Goal: Find specific page/section: Find specific page/section

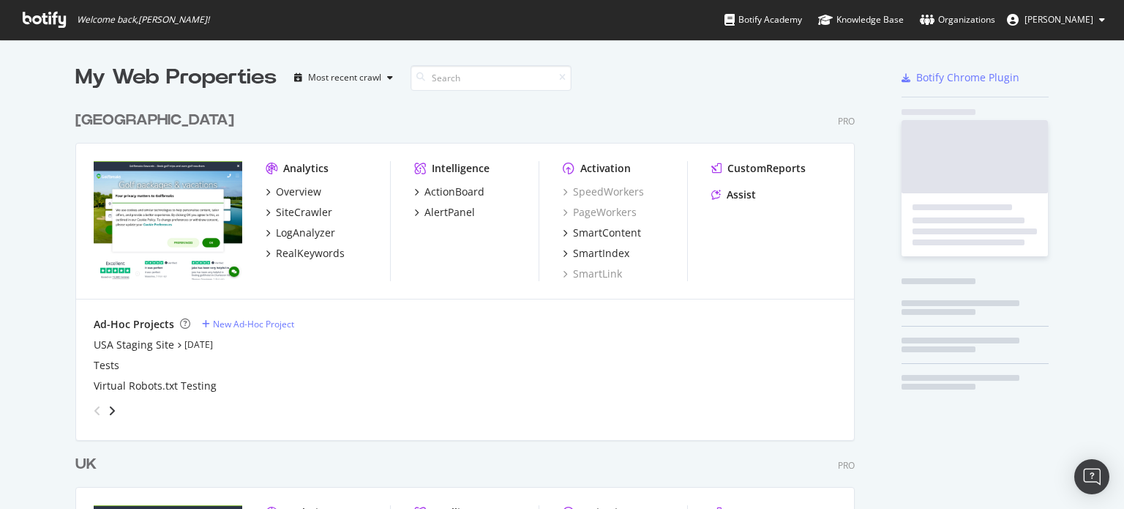
scroll to position [676, 780]
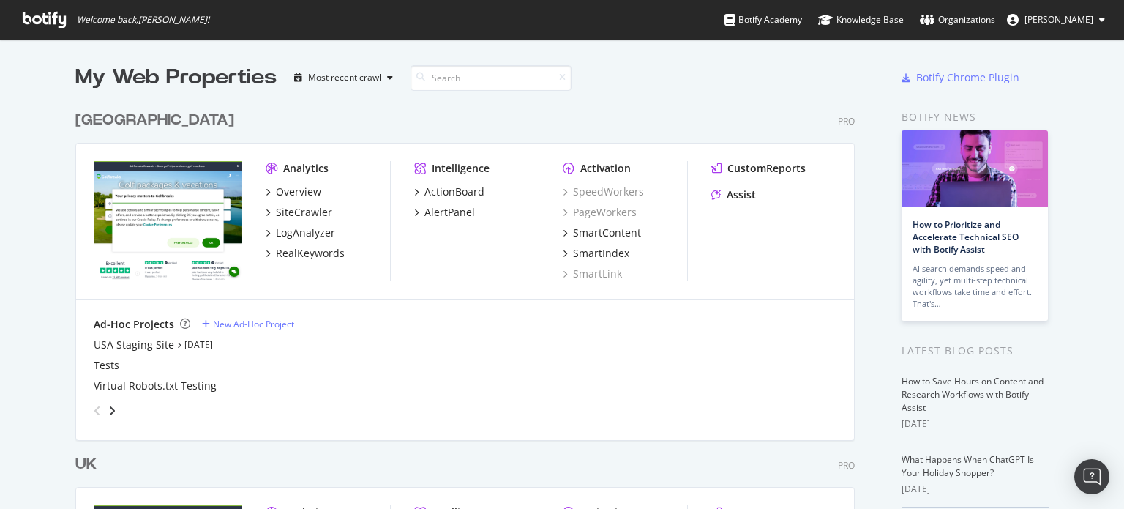
click at [0, 304] on div "My Web Properties Most recent crawl [GEOGRAPHIC_DATA] Pro Analytics Overview Si…" at bounding box center [562, 422] width 1124 height 764
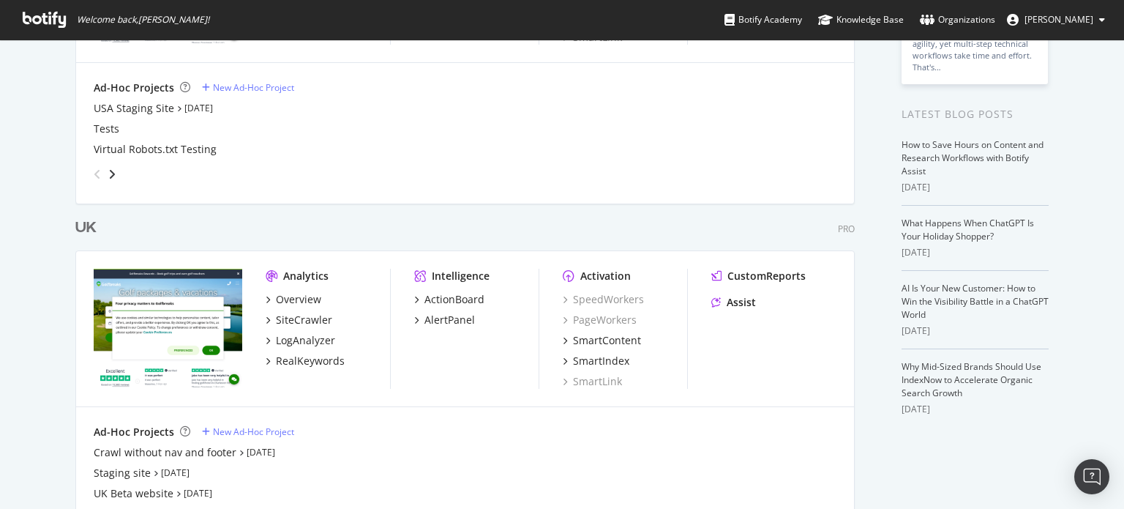
scroll to position [244, 0]
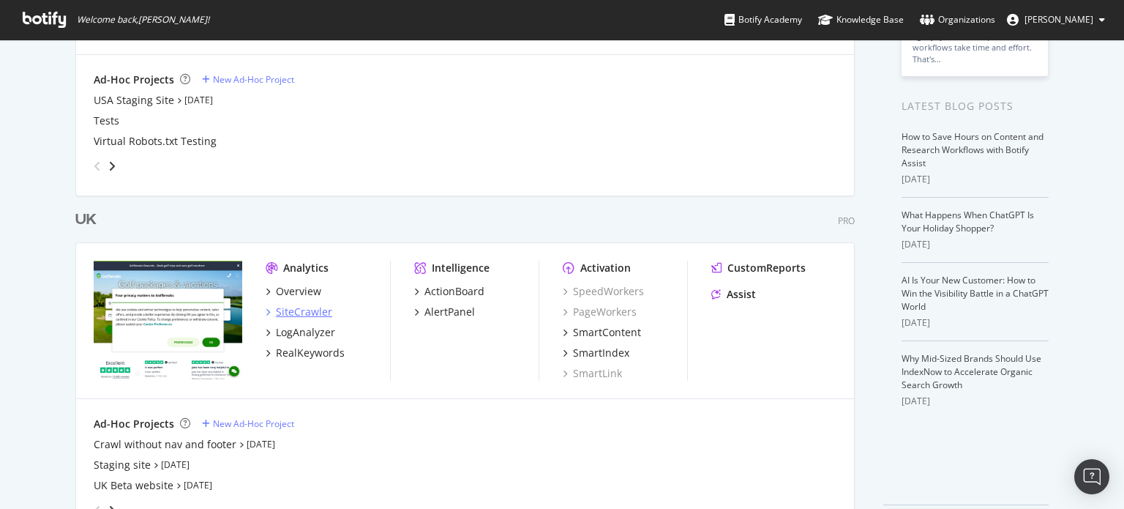
click at [305, 310] on div "SiteCrawler" at bounding box center [304, 311] width 56 height 15
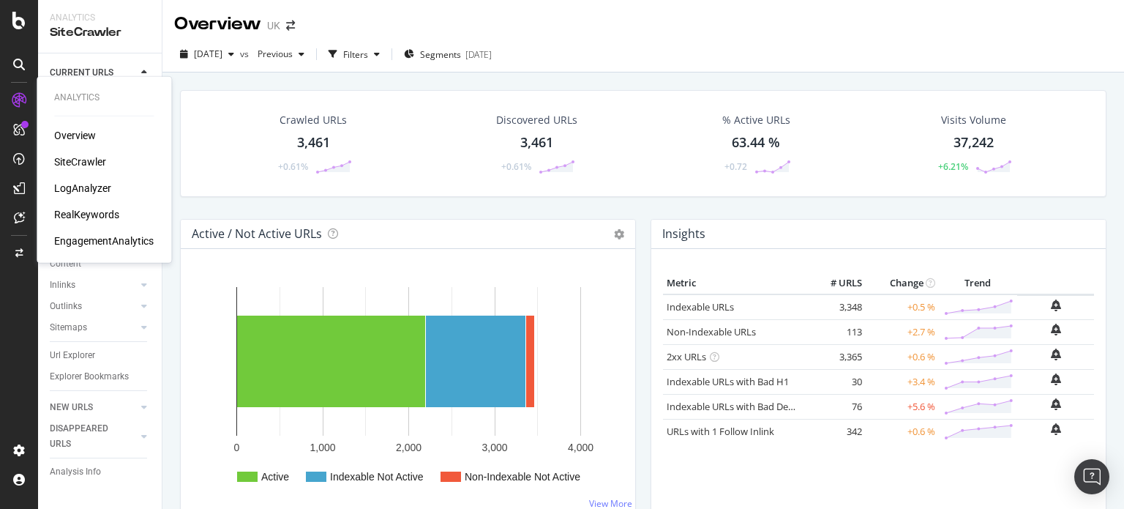
click at [94, 162] on div "SiteCrawler" at bounding box center [80, 161] width 52 height 15
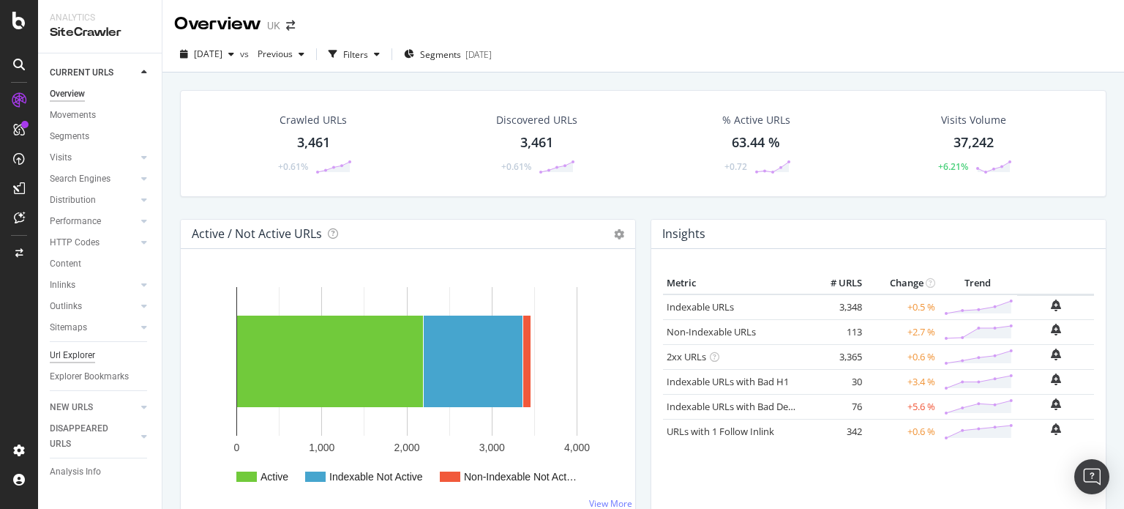
click at [79, 351] on div "Url Explorer" at bounding box center [72, 355] width 45 height 15
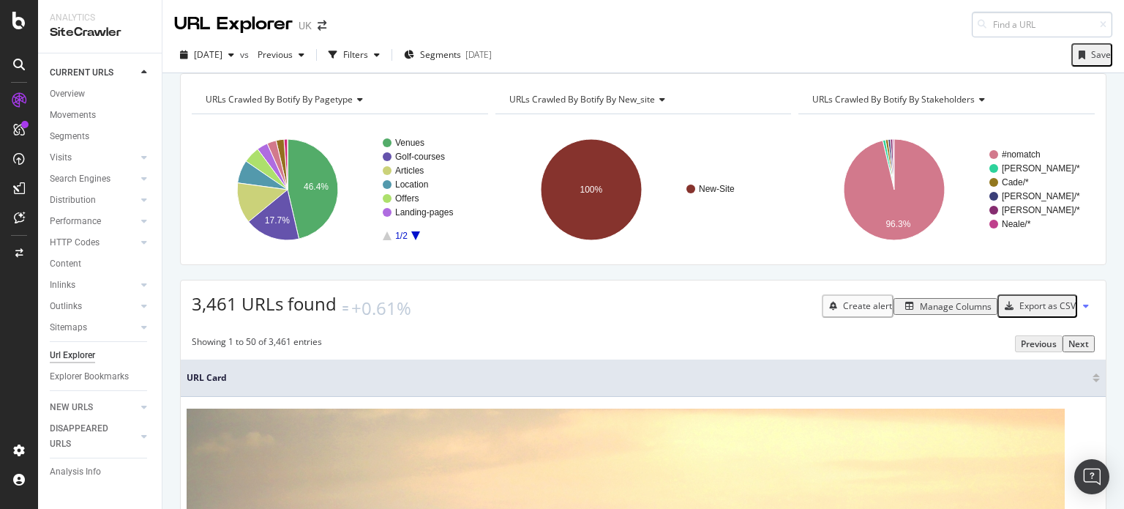
click at [1010, 23] on input at bounding box center [1042, 25] width 141 height 26
click at [368, 58] on div "Filters" at bounding box center [355, 54] width 25 height 12
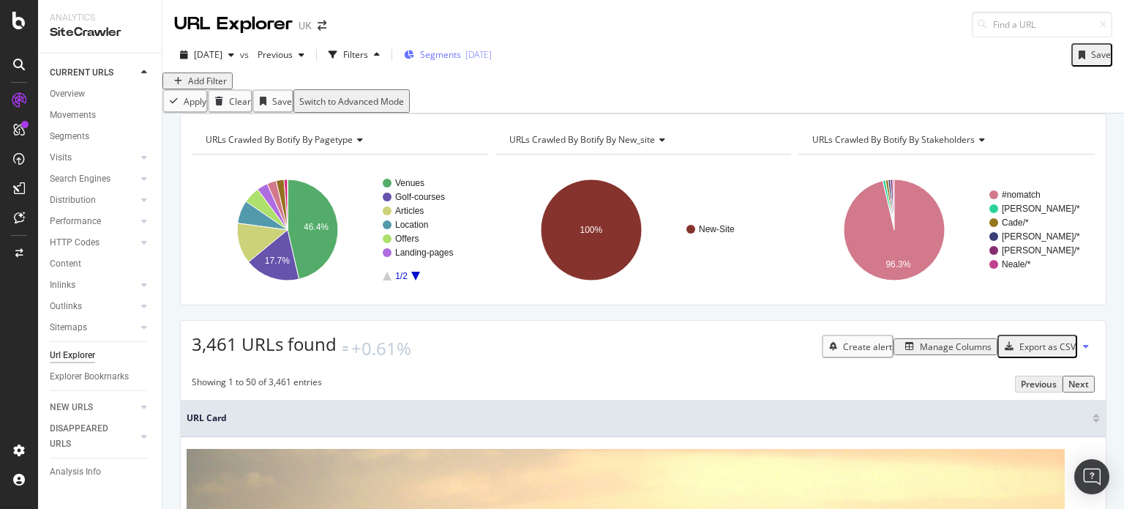
click at [461, 57] on span "Segments" at bounding box center [440, 54] width 41 height 12
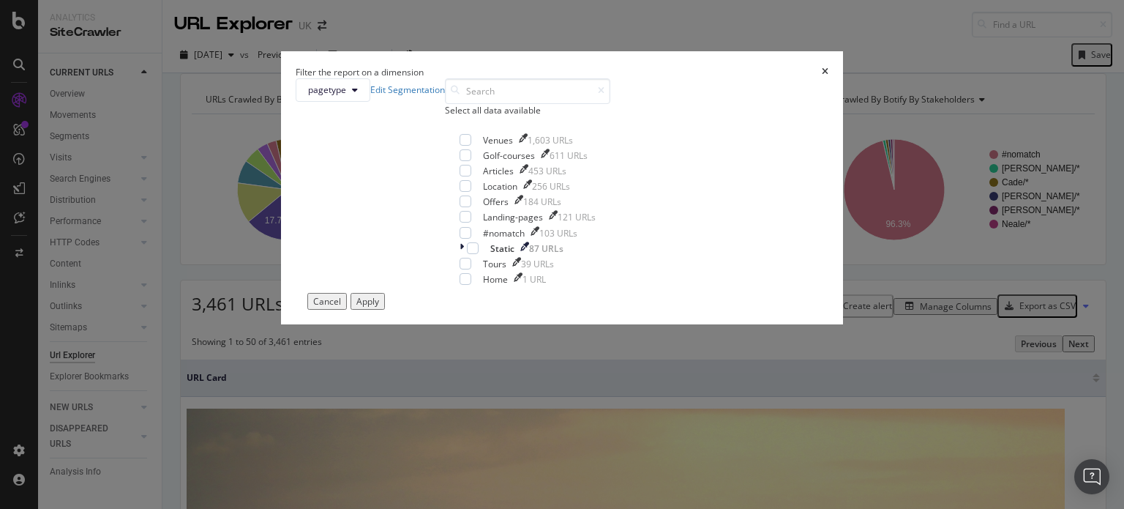
click at [474, 235] on div "Venues 1,603 URLs Golf-courses 611 URLs Articles 453 URLs Location 256 URLs Off…" at bounding box center [528, 209] width 136 height 151
click at [483, 162] on div "Golf-courses" at bounding box center [509, 155] width 52 height 12
click at [379, 307] on div "Apply" at bounding box center [367, 301] width 23 height 12
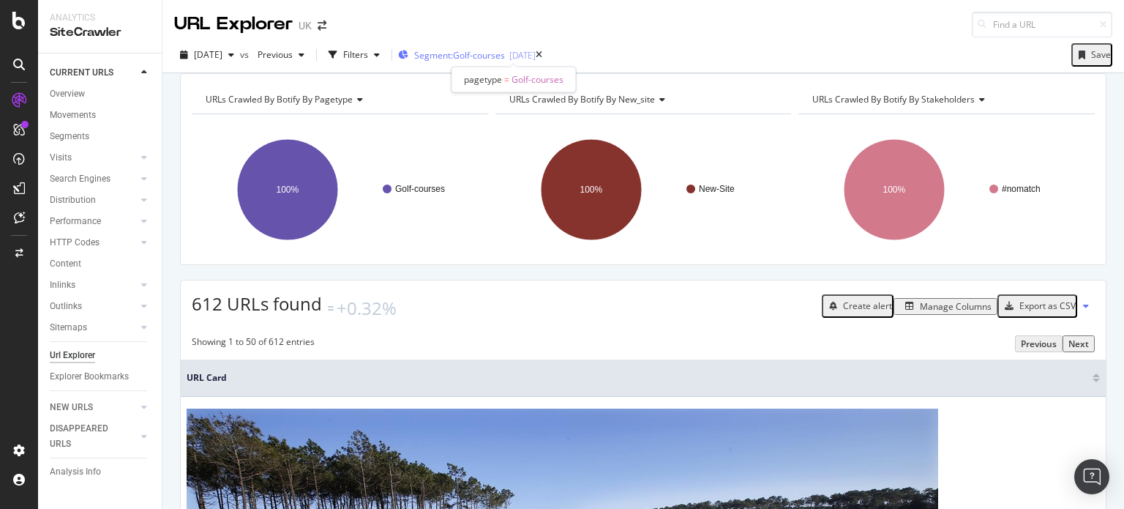
click at [476, 55] on span "Segment: Golf-courses" at bounding box center [459, 55] width 91 height 12
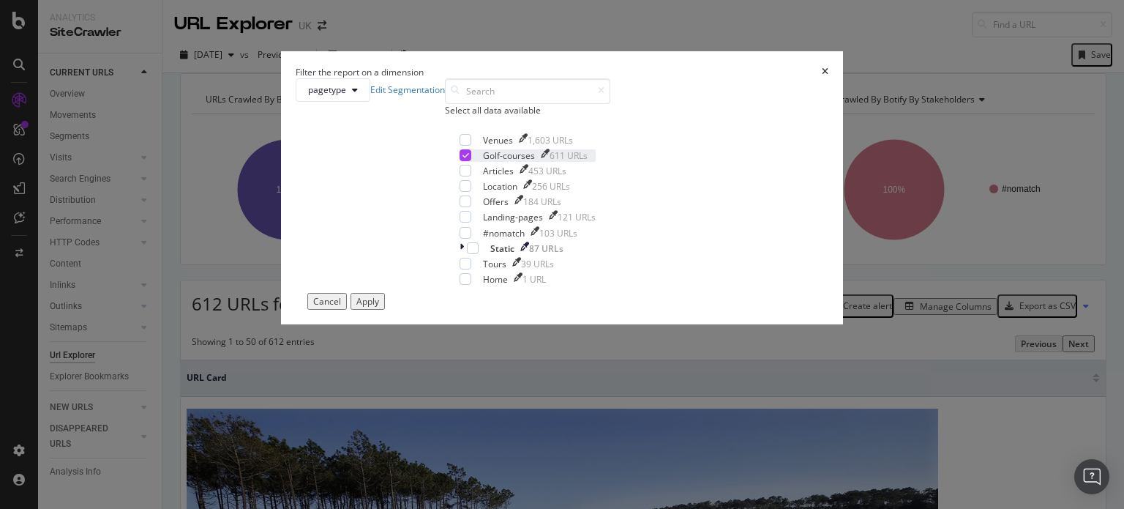
click at [463, 159] on icon "modal" at bounding box center [466, 154] width 7 height 7
click at [460, 192] on div "modal" at bounding box center [466, 186] width 12 height 12
click at [379, 307] on div "Apply" at bounding box center [367, 301] width 23 height 12
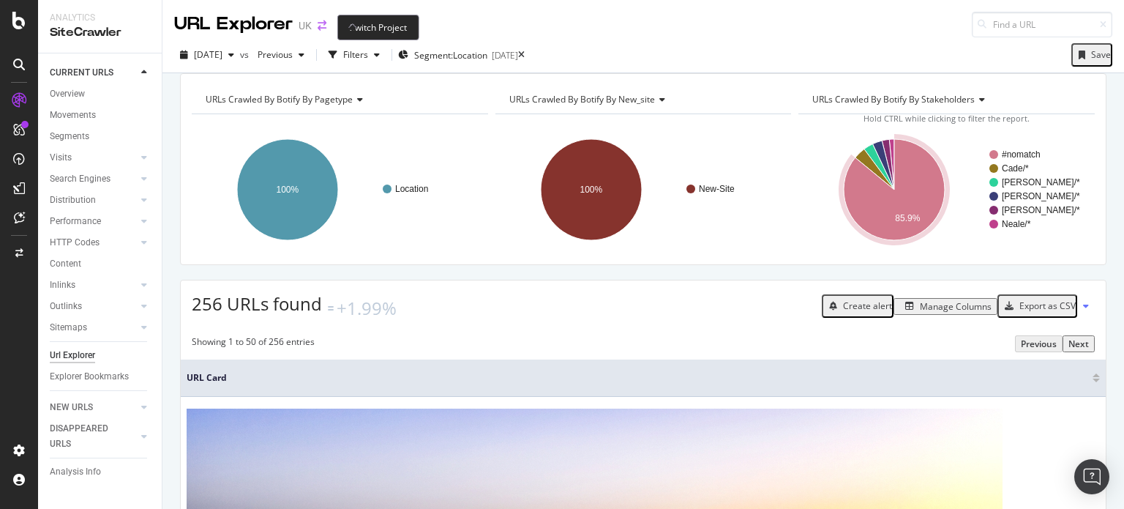
click at [318, 22] on icon "arrow-right-arrow-left" at bounding box center [322, 25] width 9 height 10
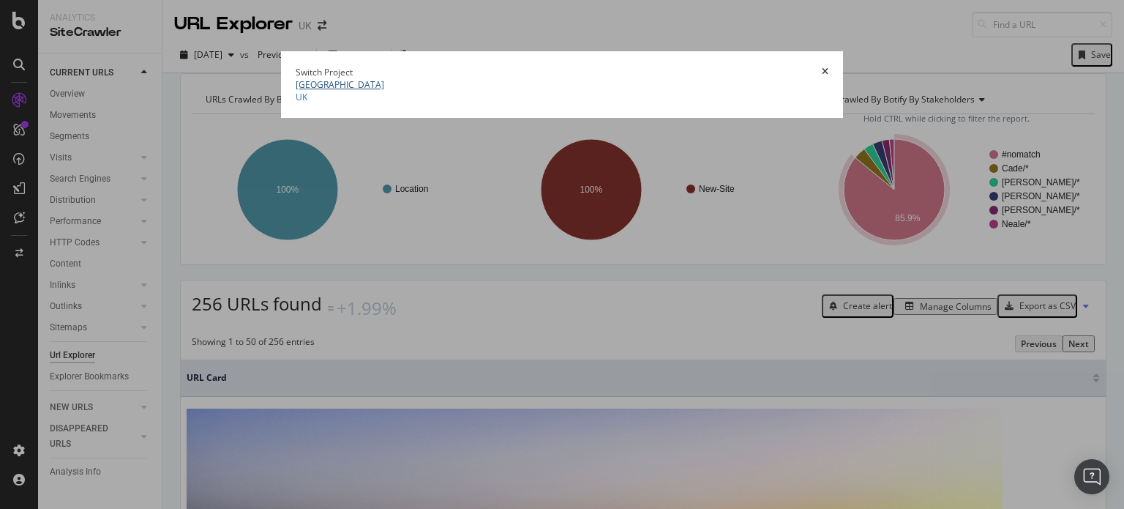
click at [296, 91] on link "[GEOGRAPHIC_DATA]" at bounding box center [340, 84] width 89 height 12
